Goal: Task Accomplishment & Management: Use online tool/utility

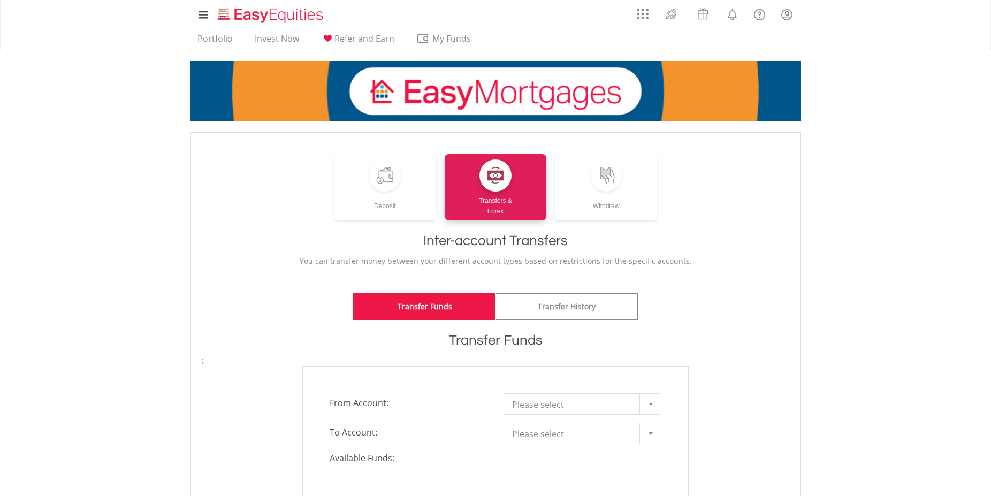
click at [424, 304] on link "Transfer Funds" at bounding box center [423, 306] width 143 height 27
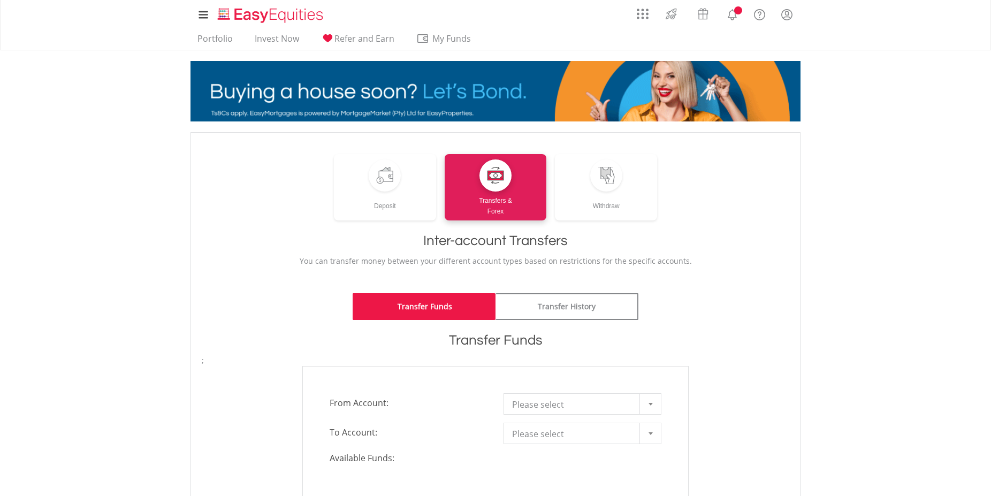
click at [648, 402] on div at bounding box center [649, 404] width 21 height 20
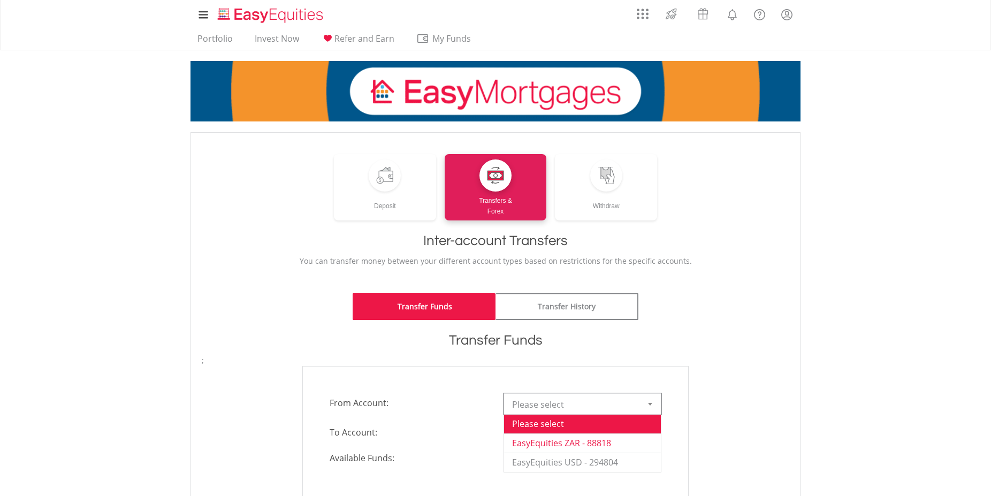
click at [632, 441] on li "EasyEquities ZAR - 88818" at bounding box center [582, 442] width 157 height 19
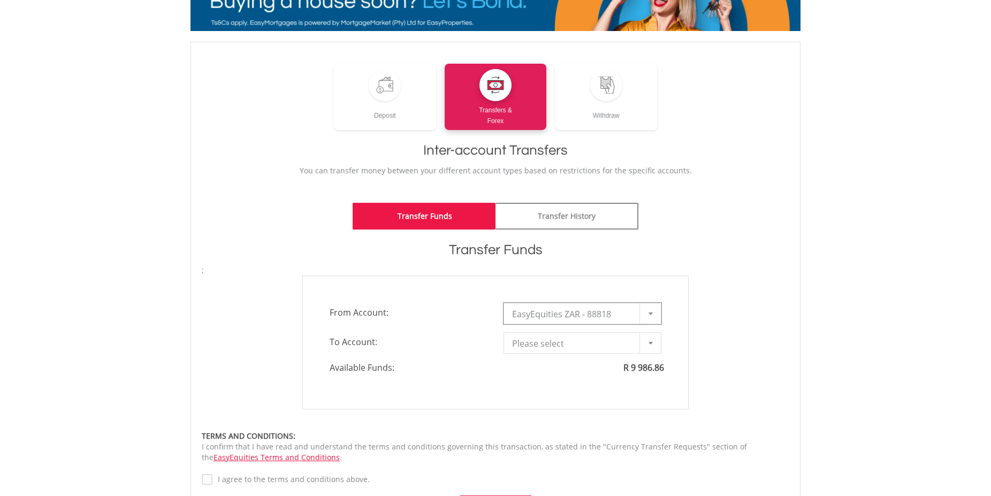
scroll to position [90, 0]
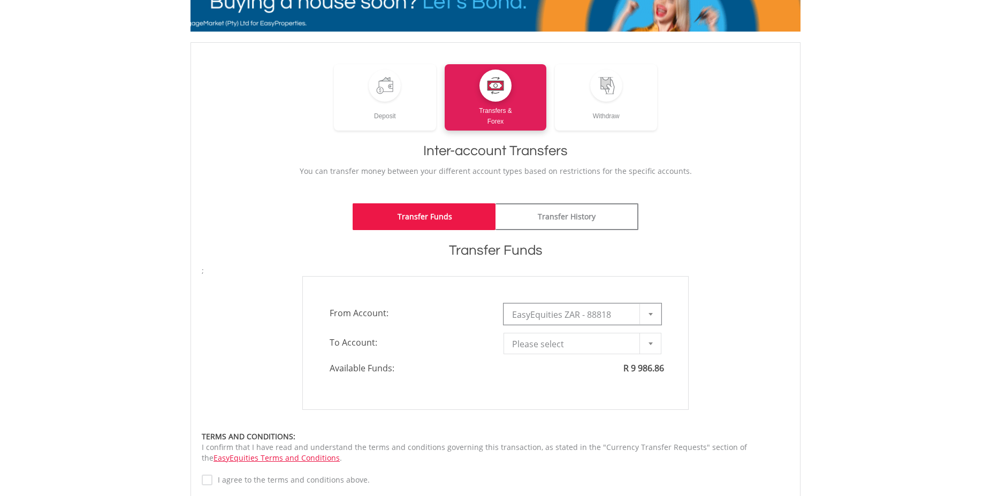
click at [648, 343] on div at bounding box center [649, 343] width 21 height 20
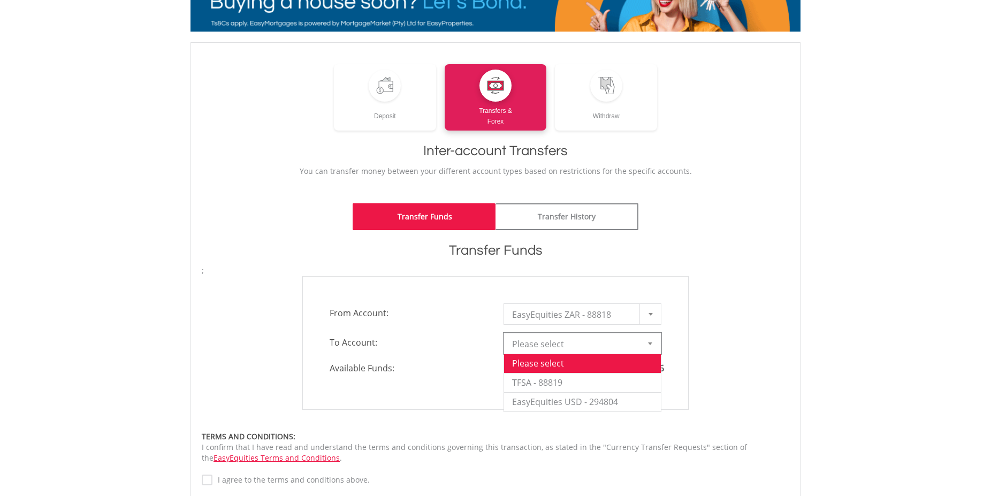
scroll to position [0, 0]
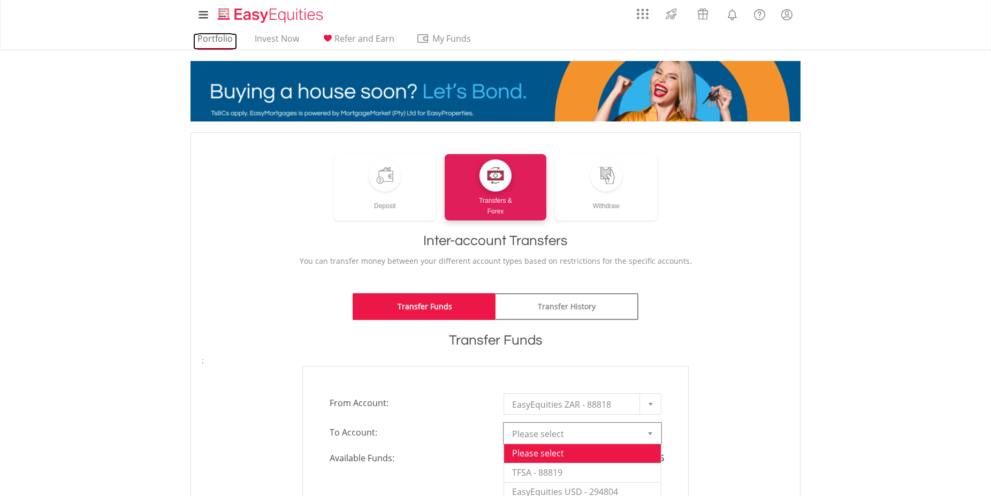
click at [211, 35] on link "Portfolio" at bounding box center [215, 41] width 44 height 17
